Goal: Check status: Check status

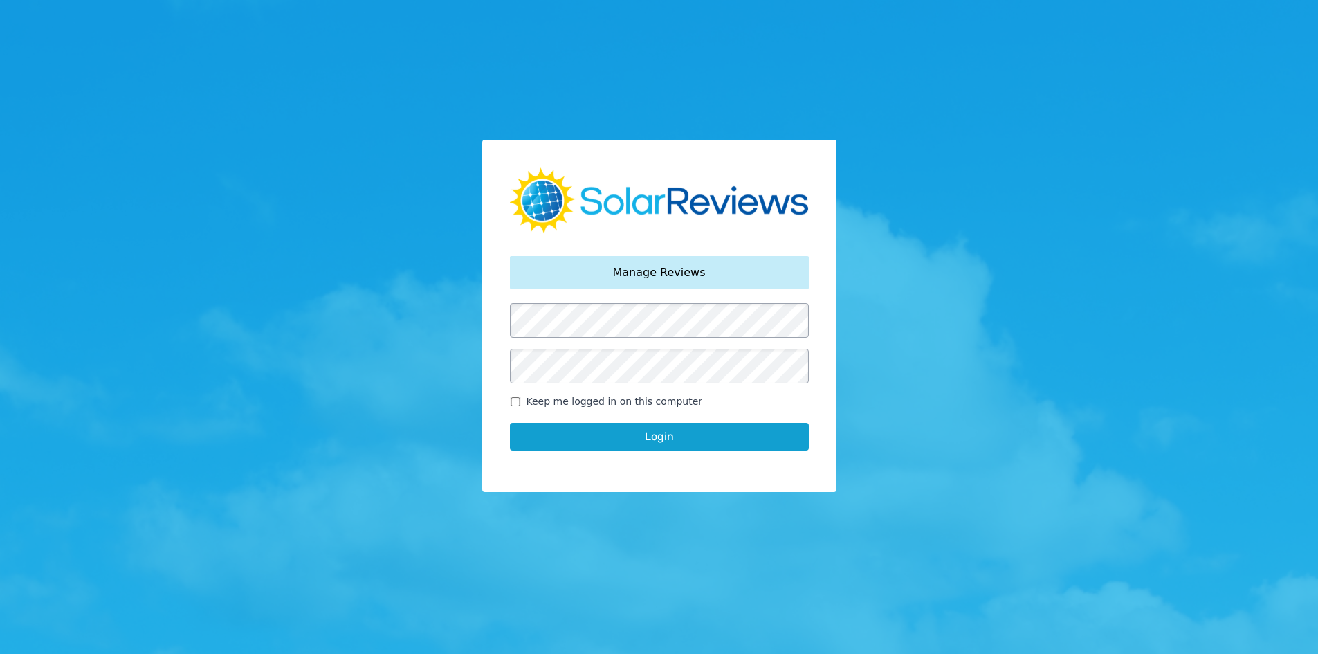
click at [522, 401] on label "Keep me logged in on this computer" at bounding box center [659, 401] width 299 height 15
click at [521, 401] on input "Keep me logged in on this computer" at bounding box center [515, 401] width 11 height 9
checkbox input "true"
click at [548, 437] on button "Login" at bounding box center [659, 437] width 299 height 28
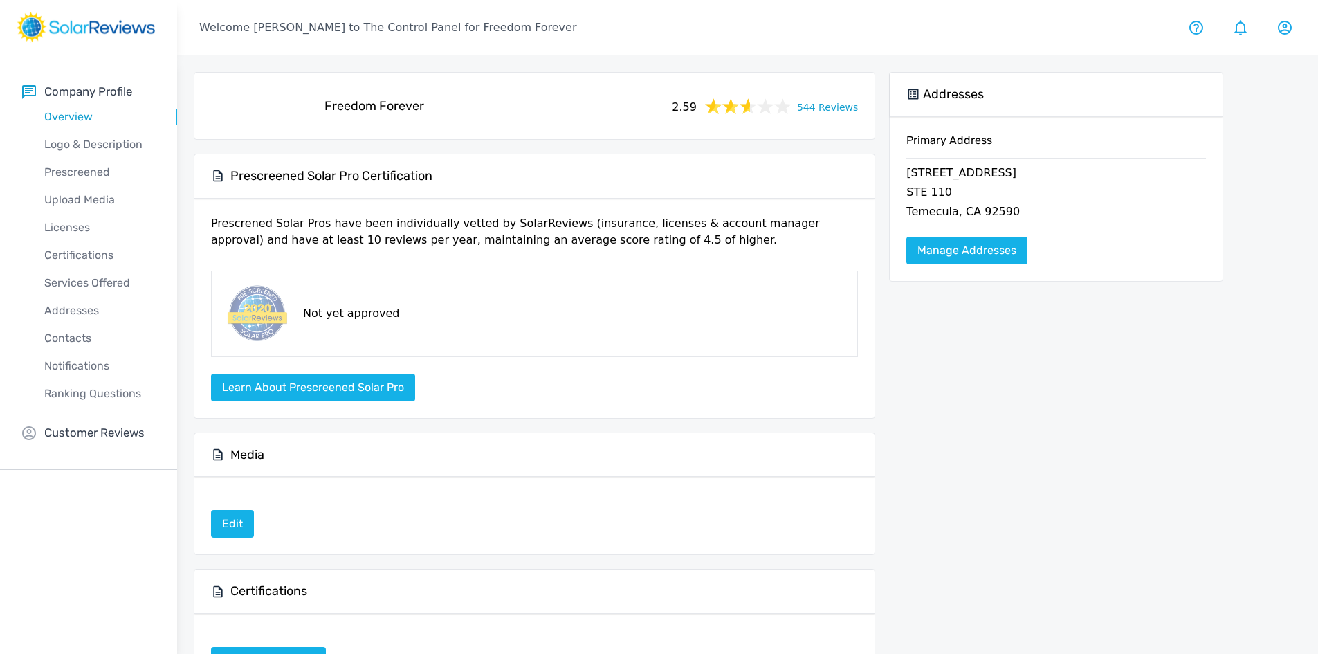
click at [821, 118] on div "Freedom Forever 2.59 544 Reviews" at bounding box center [535, 106] width 658 height 44
click at [828, 104] on link "544 Reviews" at bounding box center [827, 106] width 61 height 17
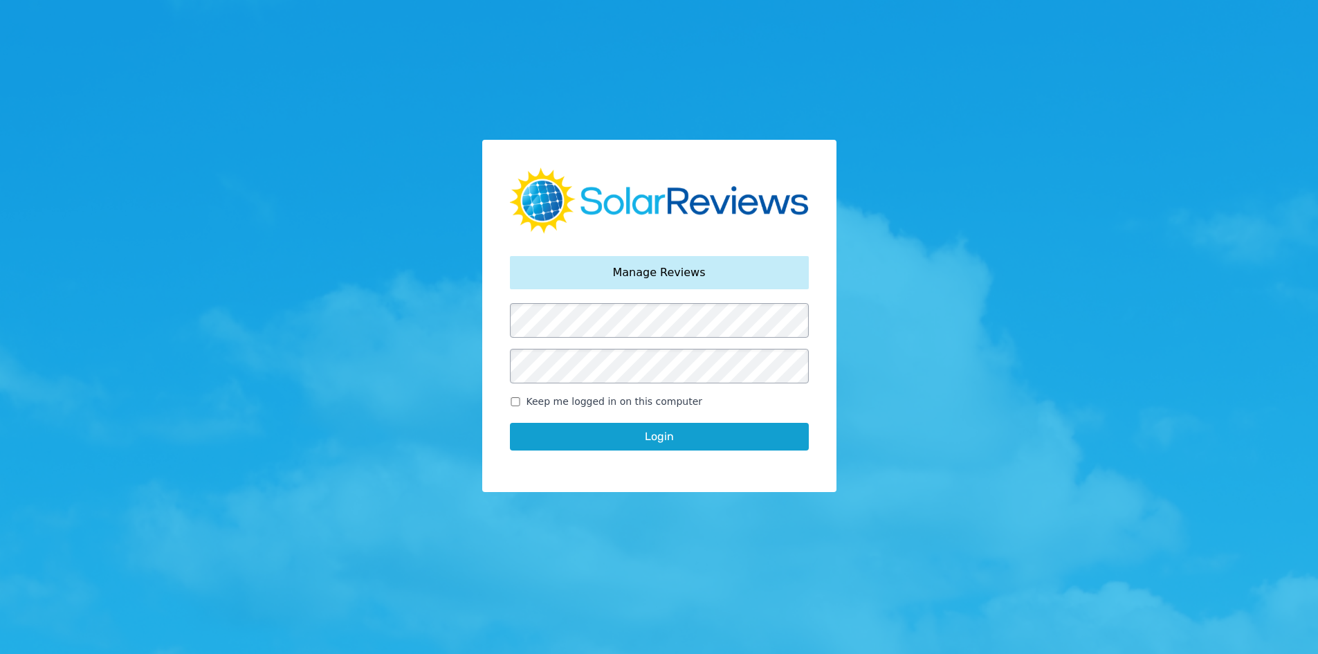
click at [533, 395] on span "Keep me logged in on this computer" at bounding box center [615, 401] width 176 height 15
click at [521, 397] on input "Keep me logged in on this computer" at bounding box center [515, 401] width 11 height 9
checkbox input "true"
click at [531, 426] on button "Login" at bounding box center [659, 437] width 299 height 28
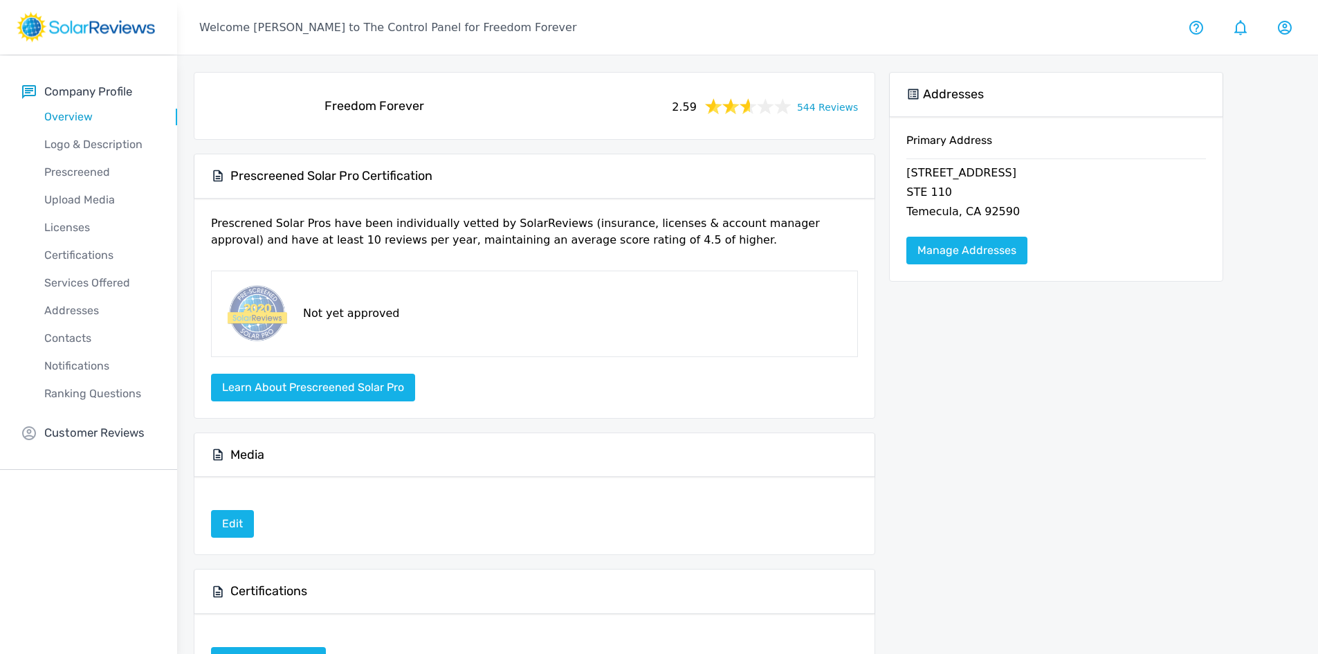
click at [842, 104] on link "544 Reviews" at bounding box center [827, 106] width 61 height 17
